Goal: Task Accomplishment & Management: Use online tool/utility

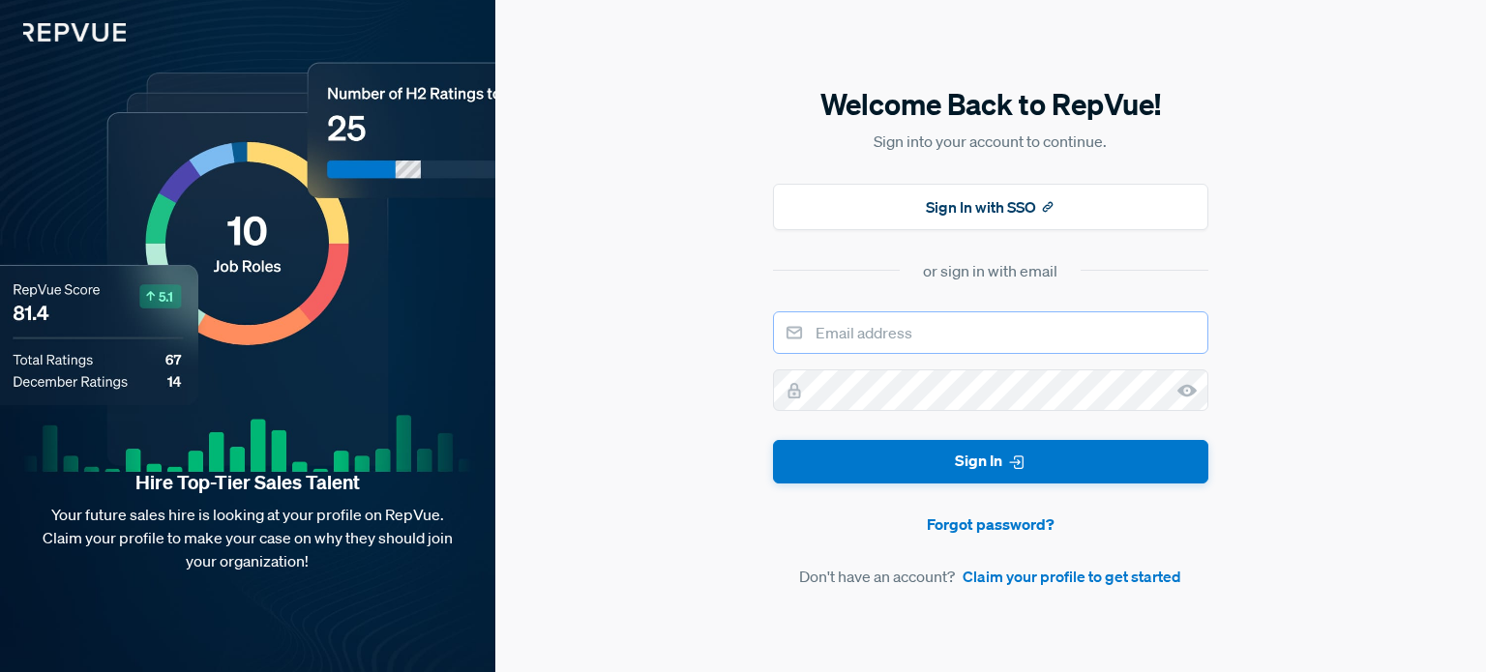
click at [903, 332] on input "email" at bounding box center [990, 332] width 435 height 43
type input "[EMAIL_ADDRESS][DOMAIN_NAME]"
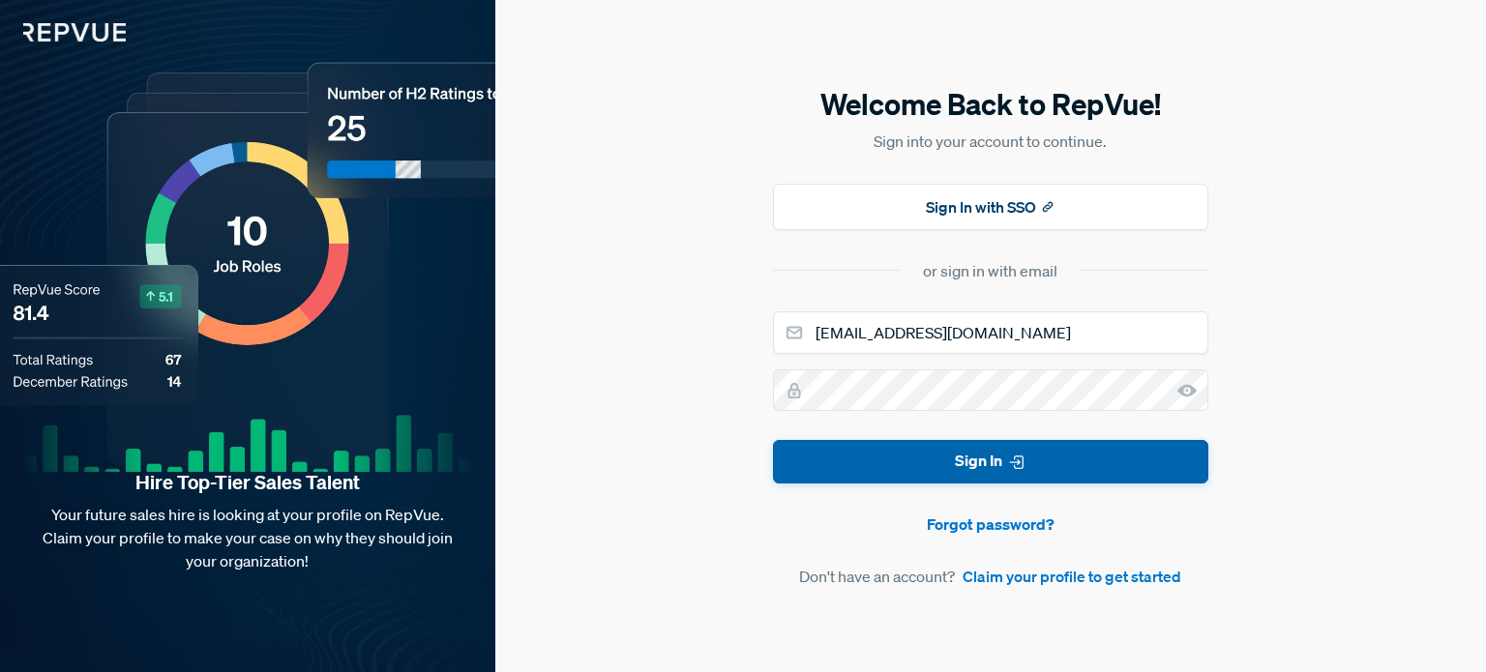
click at [938, 463] on button "Sign In" at bounding box center [990, 462] width 435 height 44
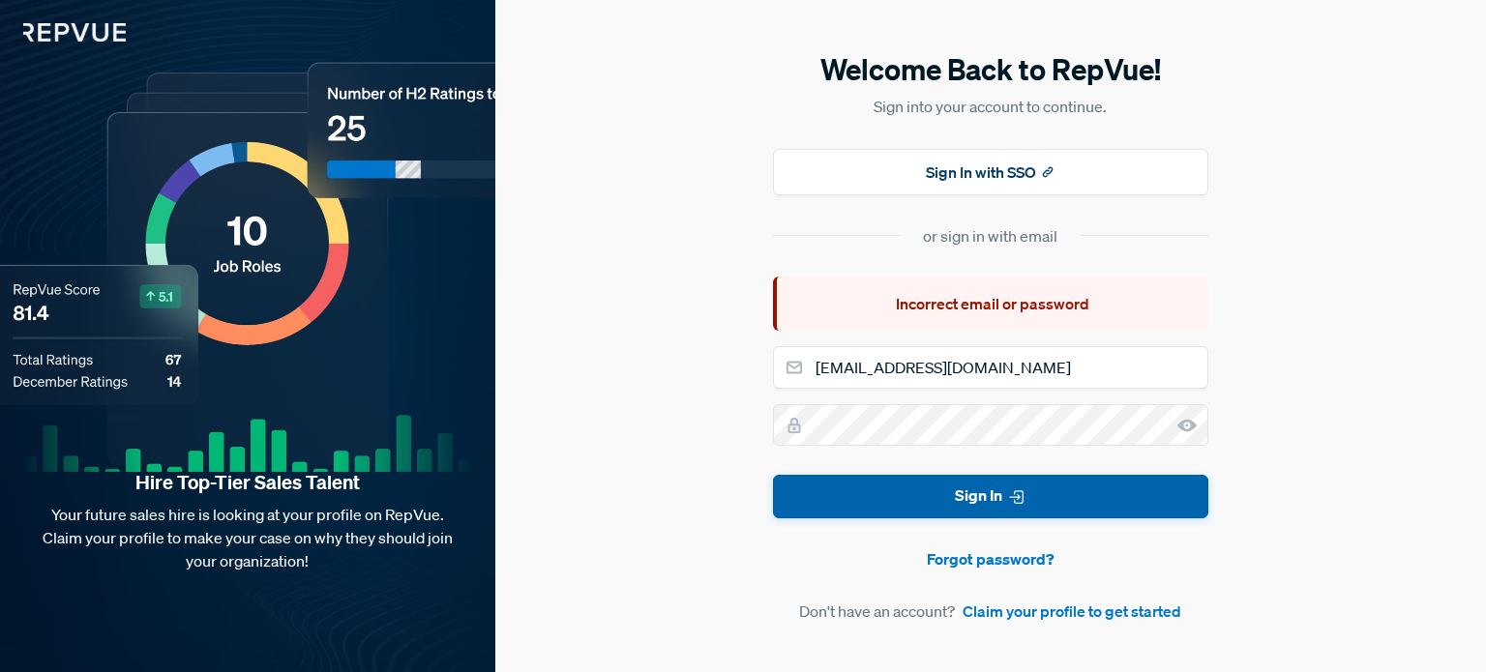
click at [965, 495] on button "Sign In" at bounding box center [990, 497] width 435 height 44
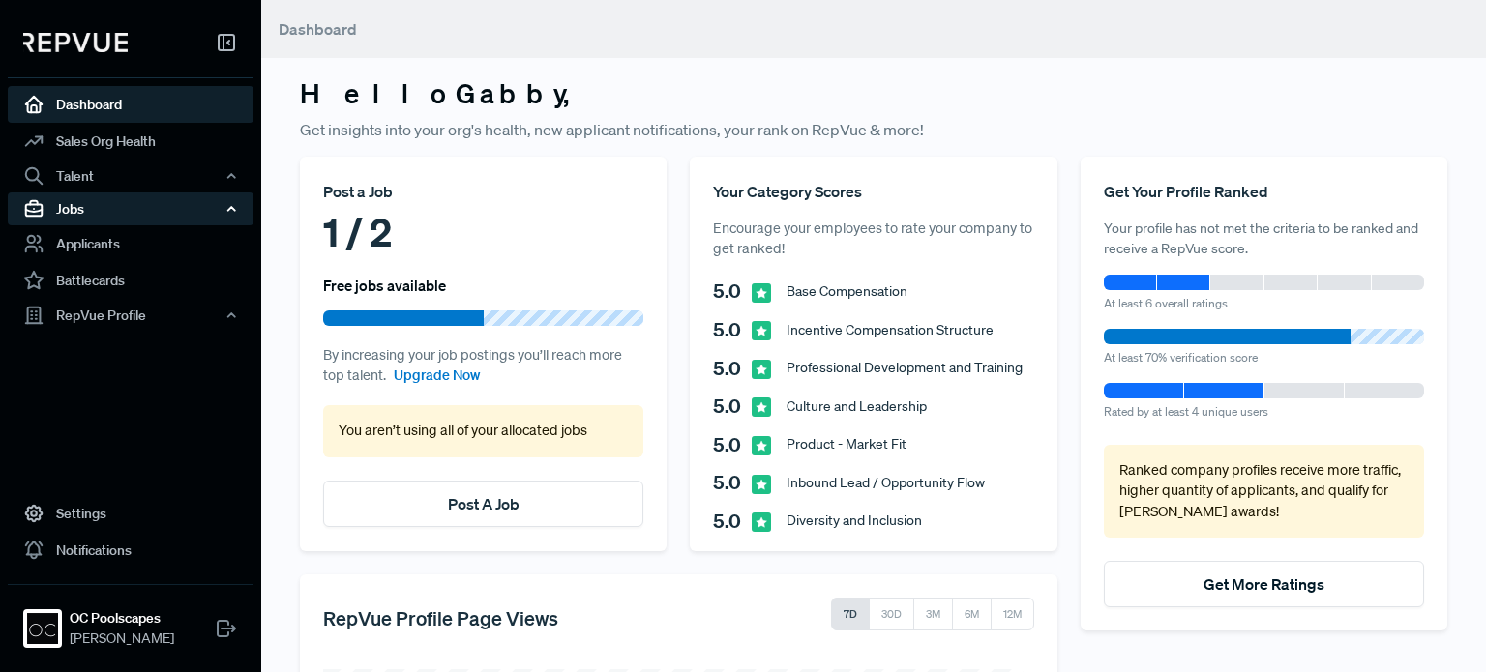
drag, startPoint x: 94, startPoint y: 219, endPoint x: 58, endPoint y: 209, distance: 37.1
click at [58, 209] on div "Jobs" at bounding box center [131, 209] width 246 height 33
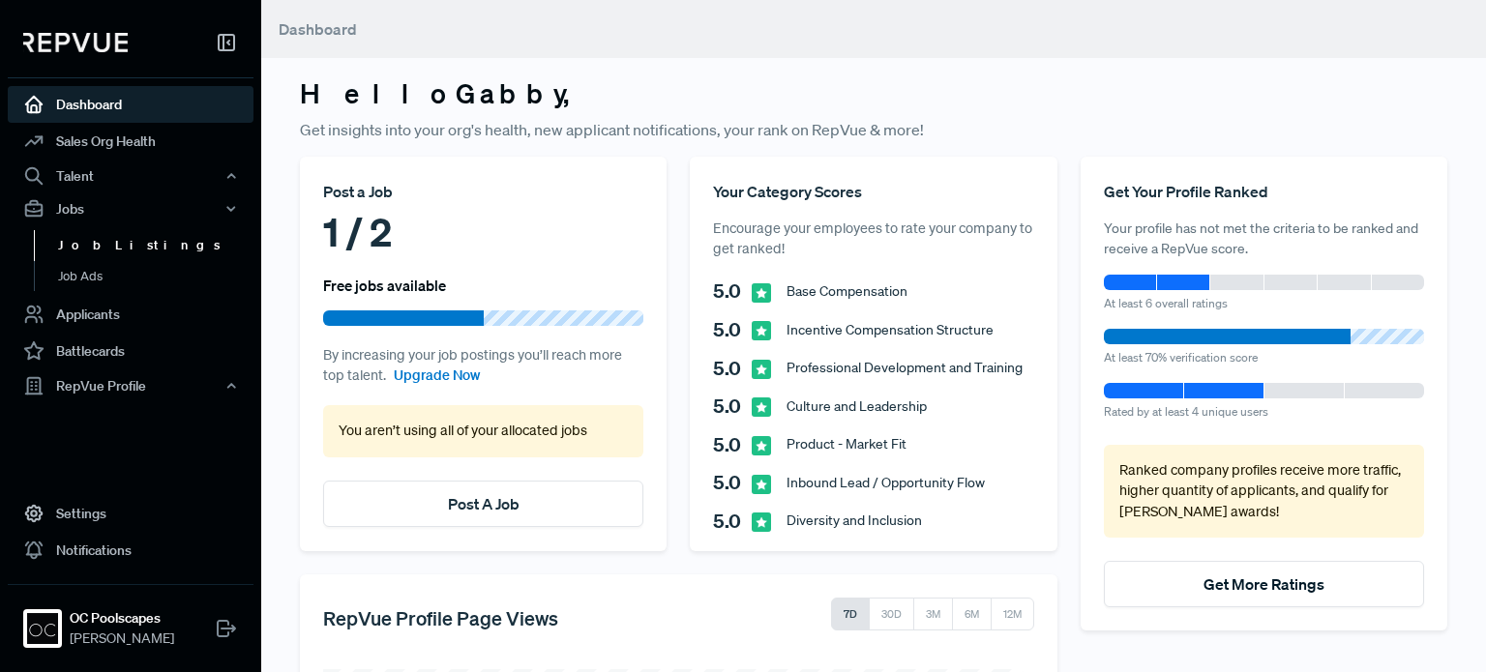
click at [99, 250] on link "Job Listings" at bounding box center [157, 245] width 246 height 31
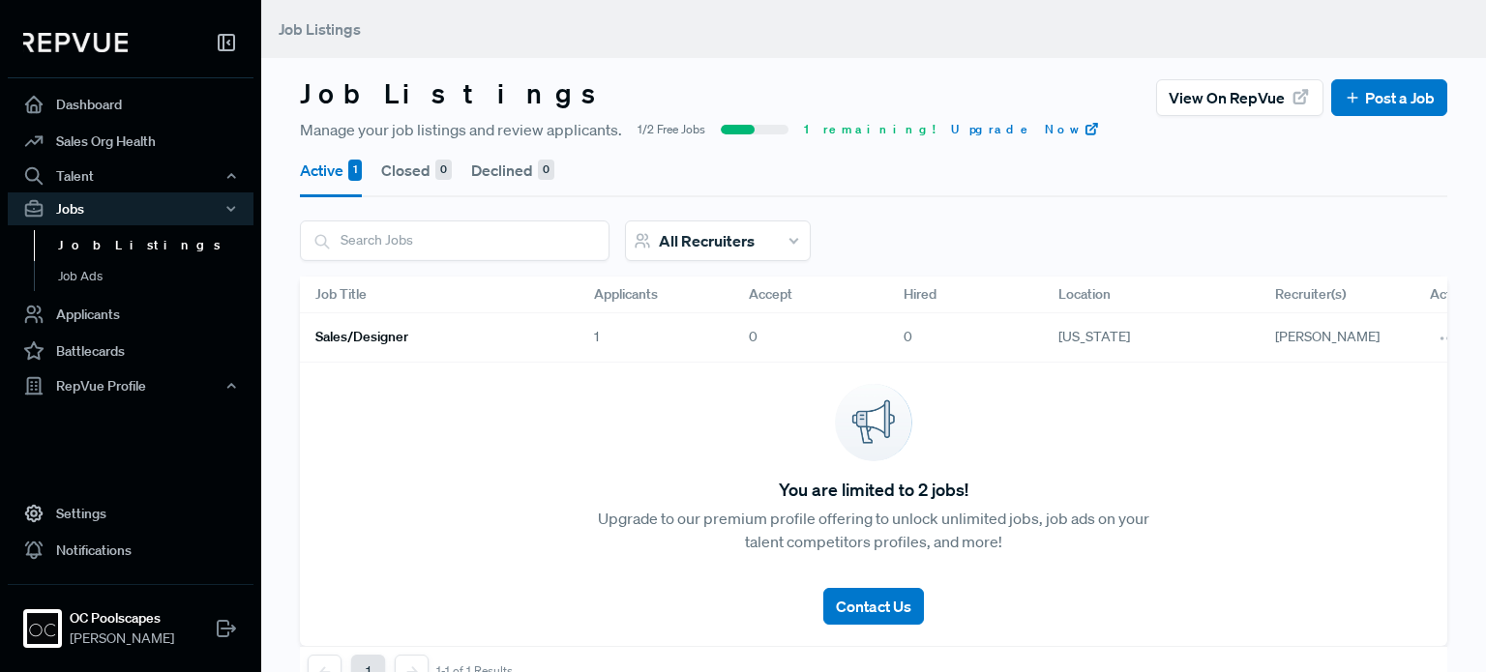
click at [375, 341] on h6 "Sales/Designer" at bounding box center [361, 337] width 93 height 16
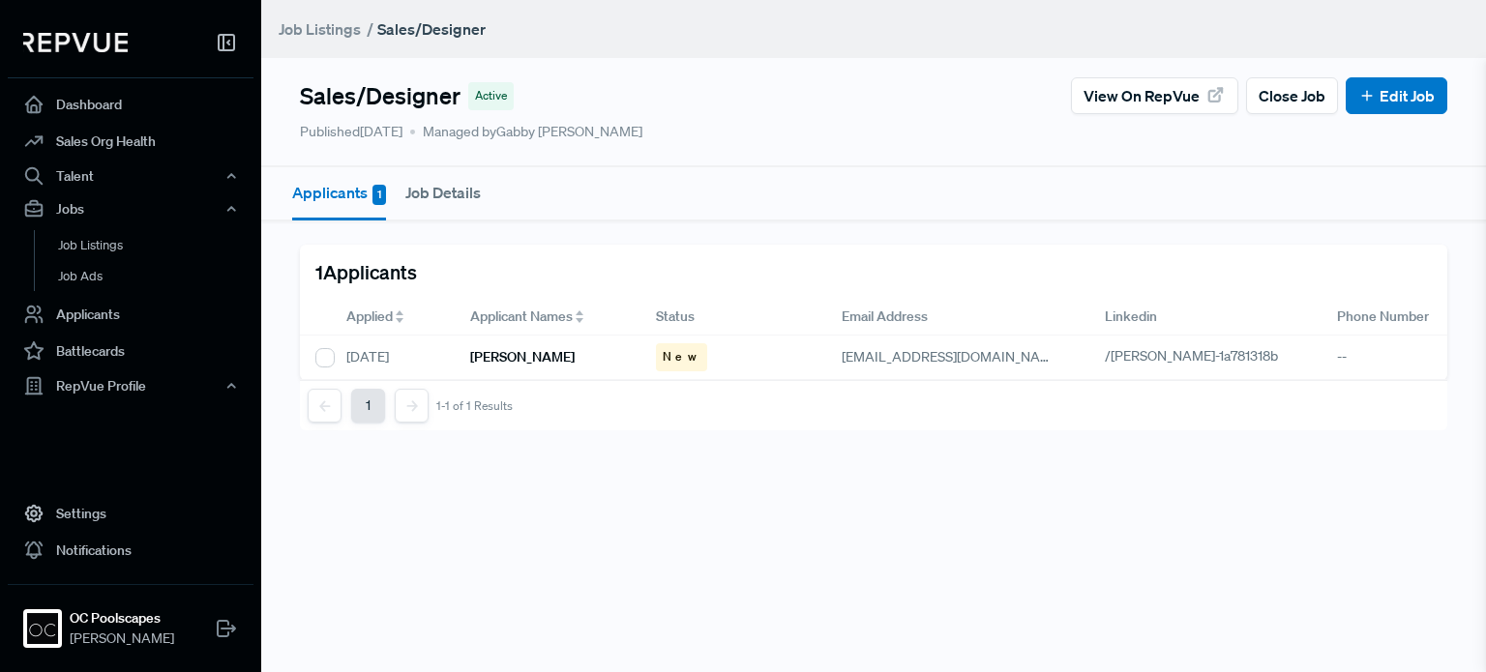
scroll to position [0, 259]
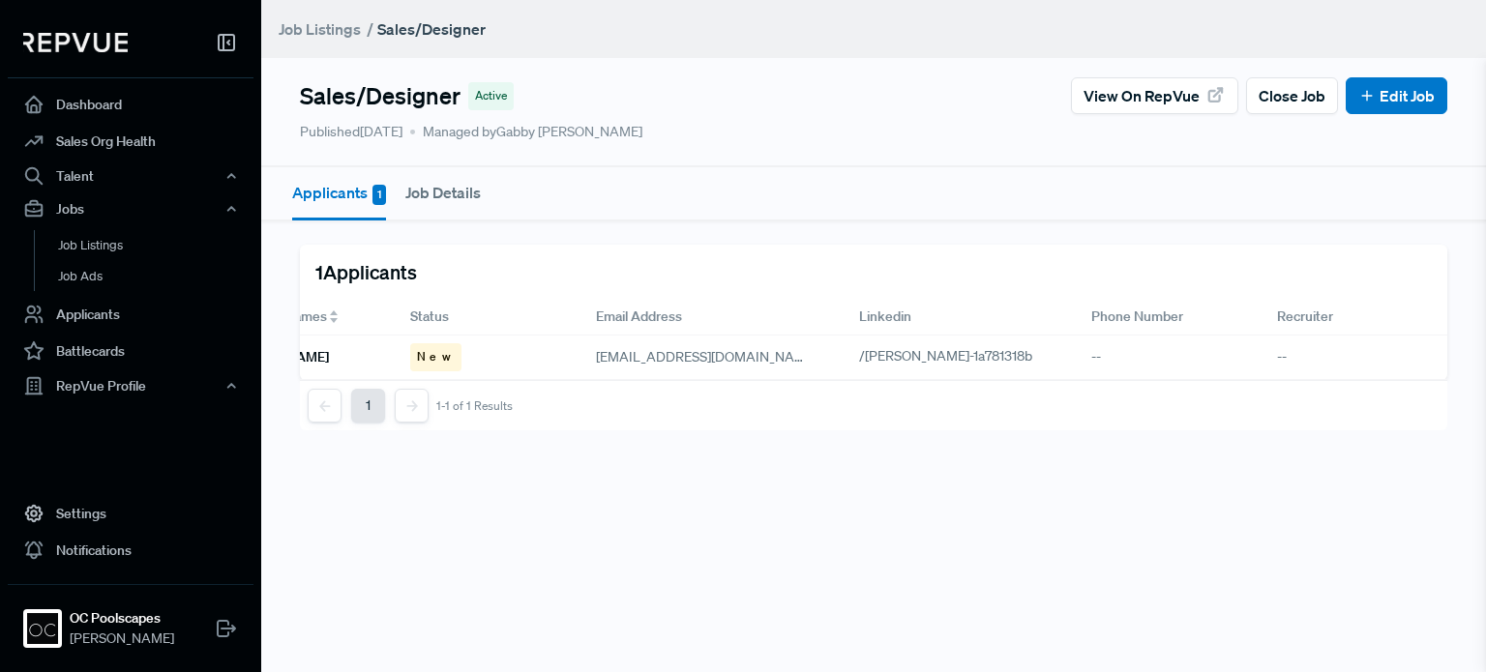
click at [341, 393] on div "1 1-1 of 1 Results" at bounding box center [873, 405] width 1147 height 50
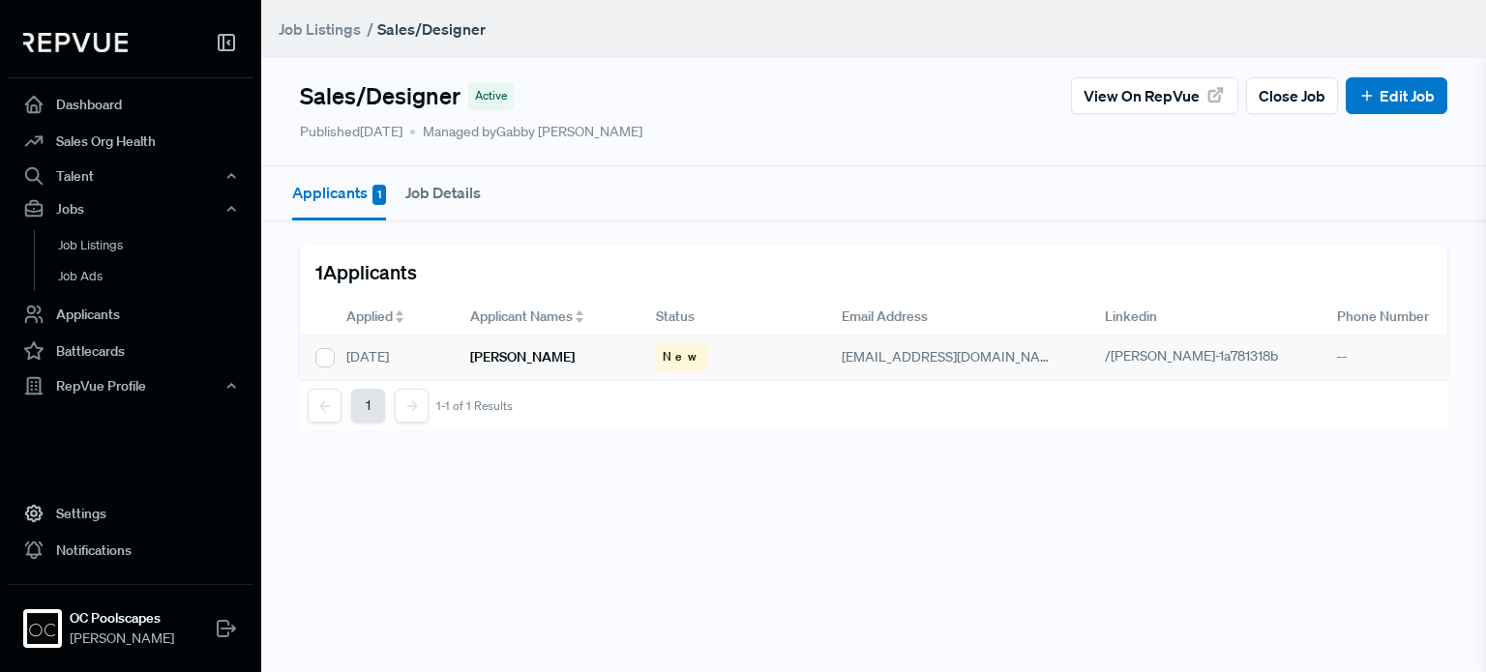
click at [518, 358] on h6 "[PERSON_NAME]" at bounding box center [522, 357] width 104 height 16
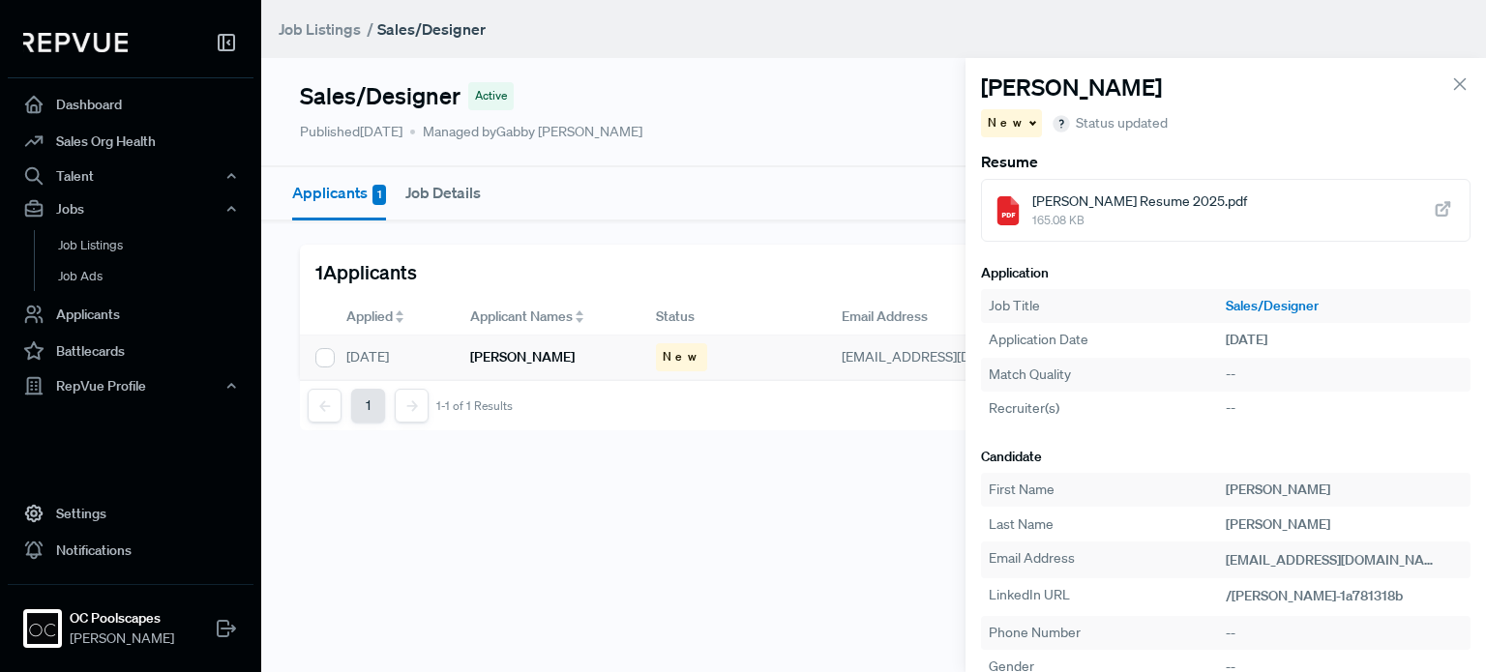
click at [1067, 196] on span "[PERSON_NAME] Resume 2025.pdf" at bounding box center [1139, 202] width 215 height 20
